Goal: Navigation & Orientation: Find specific page/section

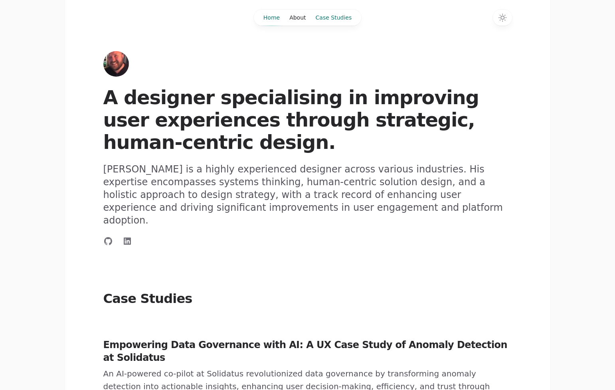
click at [342, 20] on link "Case Studies" at bounding box center [334, 18] width 46 height 16
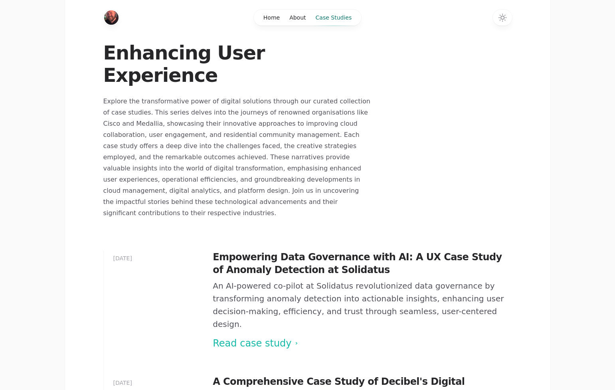
scroll to position [34, 0]
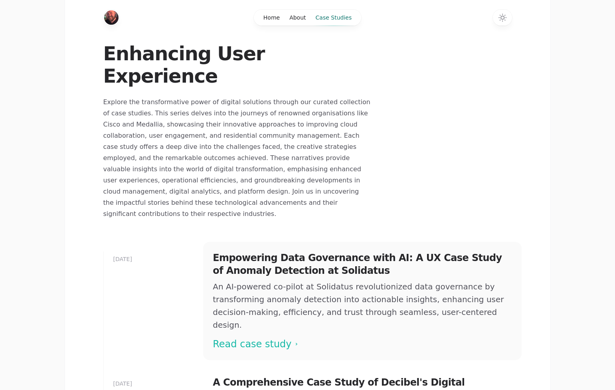
click at [264, 299] on span at bounding box center [362, 301] width 318 height 118
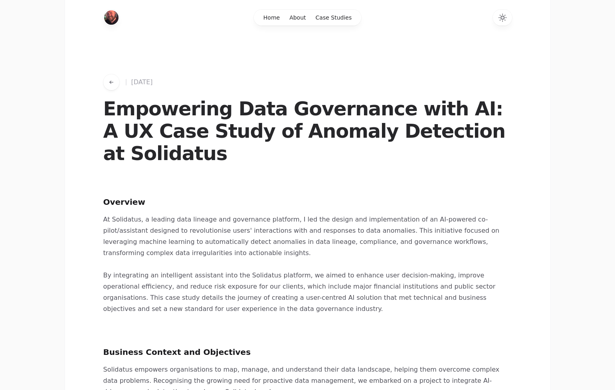
click at [505, 18] on icon "Switch to dark theme" at bounding box center [502, 18] width 10 height 10
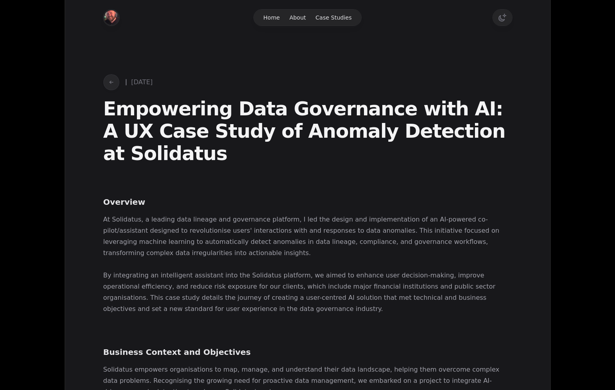
click at [505, 18] on icon "Switch to light theme" at bounding box center [502, 18] width 10 height 10
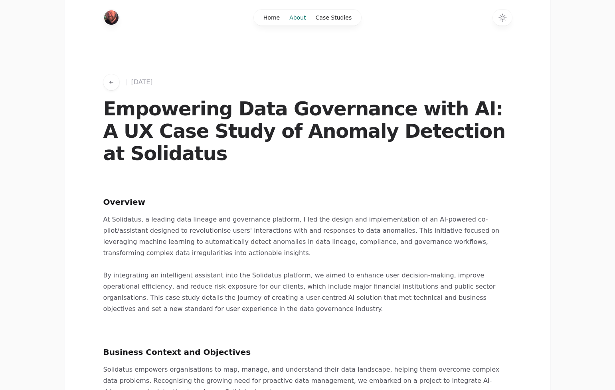
click at [297, 18] on link "About" at bounding box center [297, 18] width 26 height 16
